Goal: Navigation & Orientation: Understand site structure

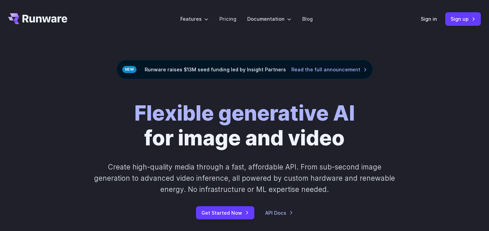
click at [229, 20] on link "Pricing" at bounding box center [228, 19] width 17 height 8
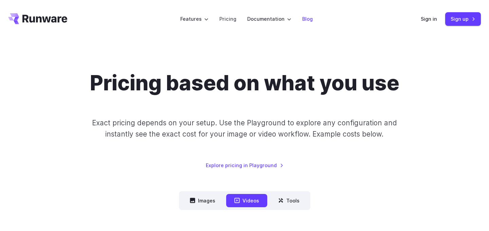
click at [306, 18] on link "Blog" at bounding box center [307, 19] width 11 height 8
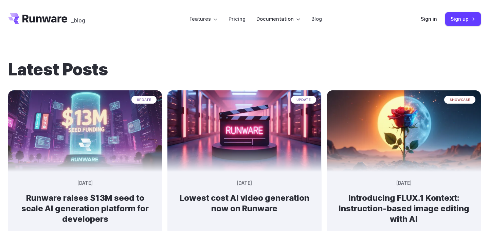
click at [46, 19] on icon "Go to /" at bounding box center [44, 19] width 45 height 8
